Goal: Find specific page/section: Find specific page/section

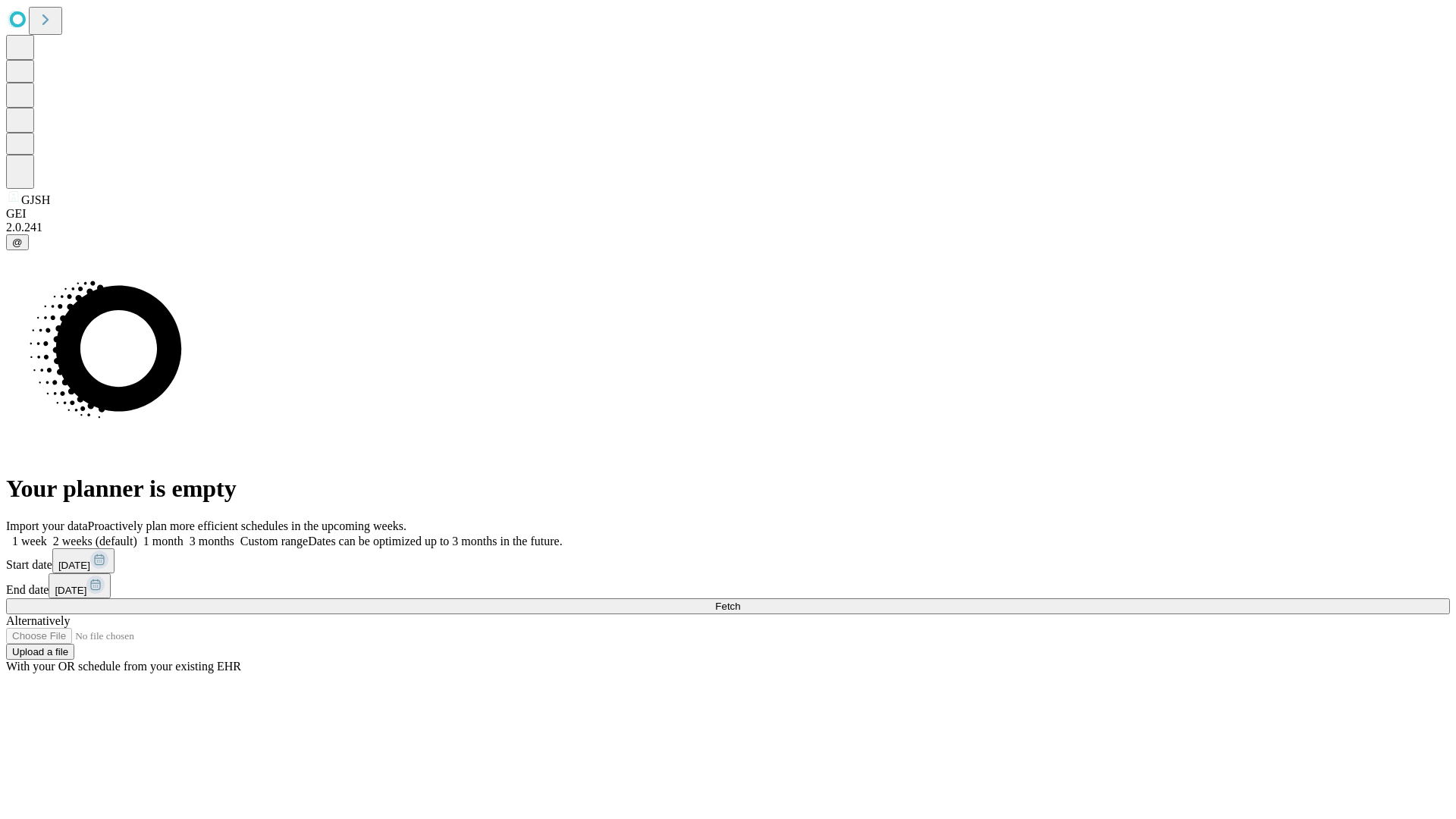
click at [740, 601] on span "Fetch" at bounding box center [728, 606] width 25 height 11
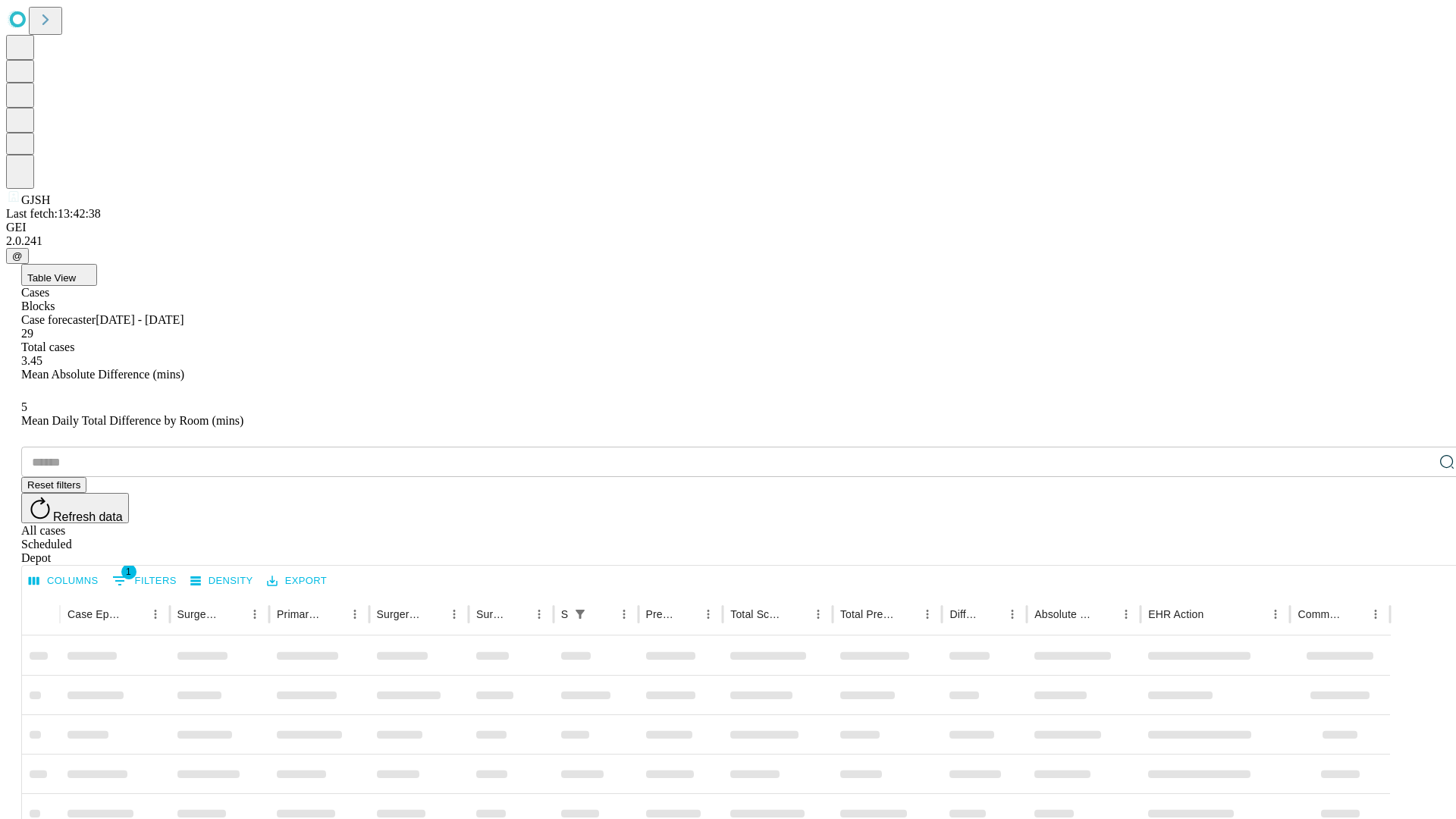
click at [1416, 552] on div "Depot" at bounding box center [743, 558] width 1444 height 13
